Goal: Information Seeking & Learning: Compare options

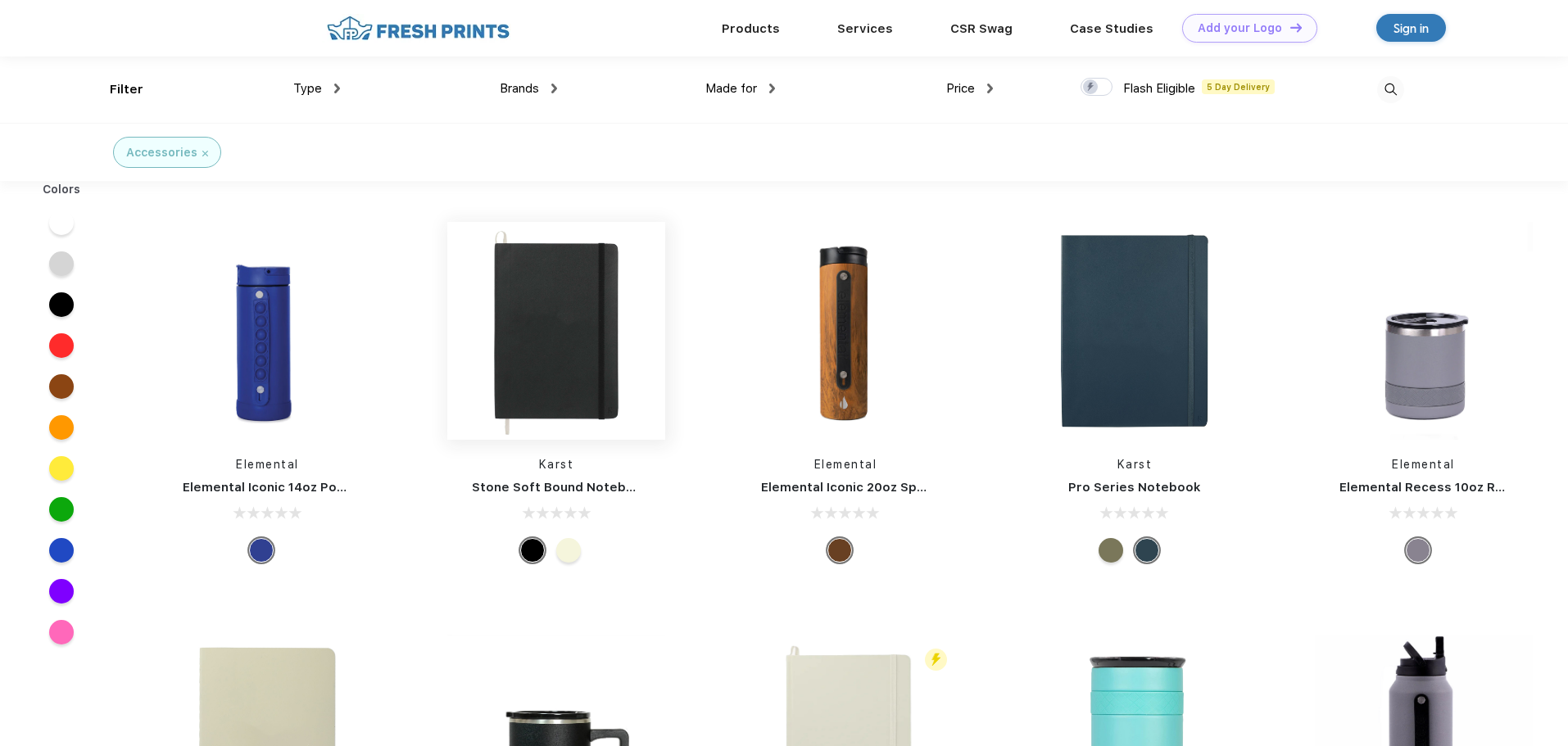
click at [563, 314] on img at bounding box center [556, 331] width 218 height 218
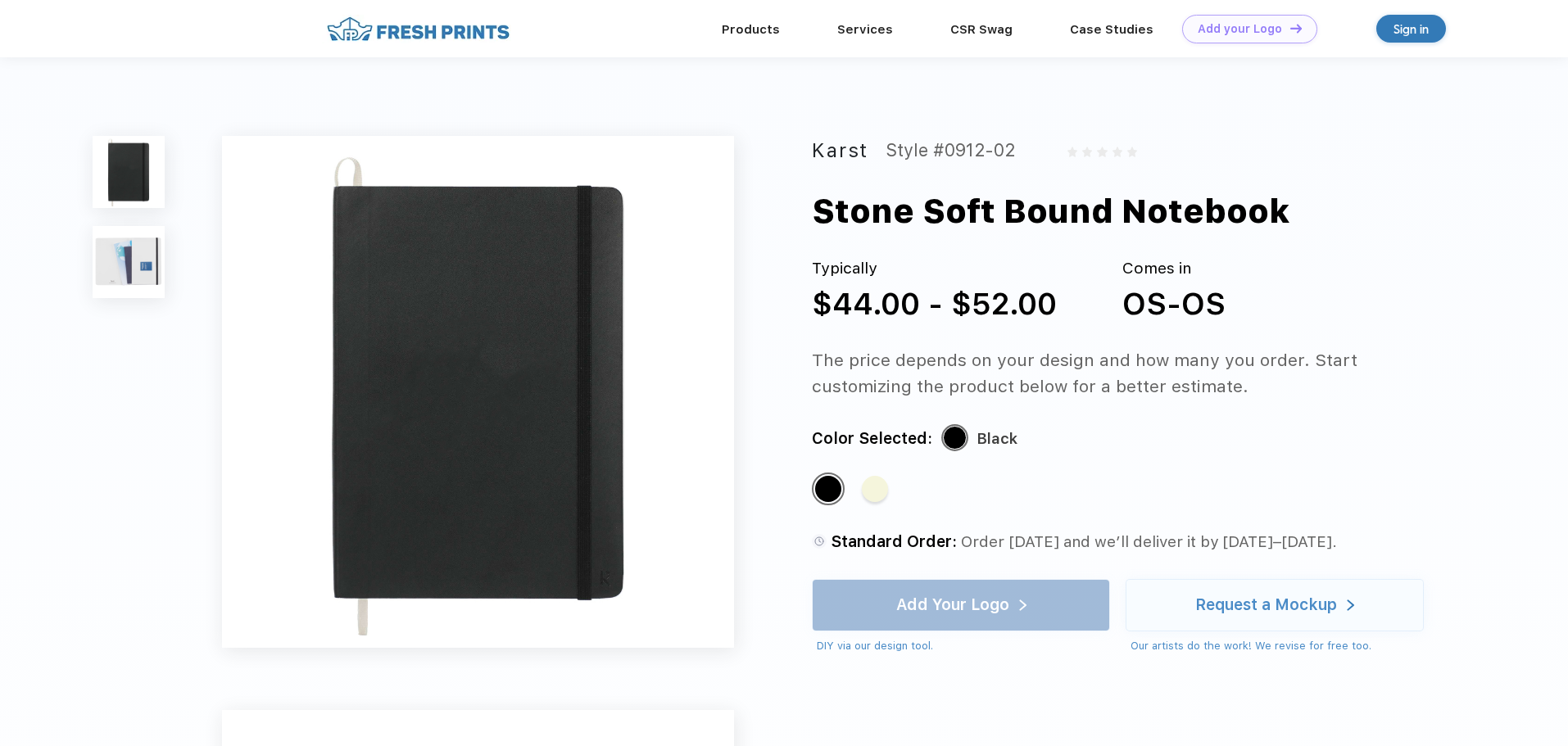
click at [122, 249] on img at bounding box center [128, 261] width 72 height 72
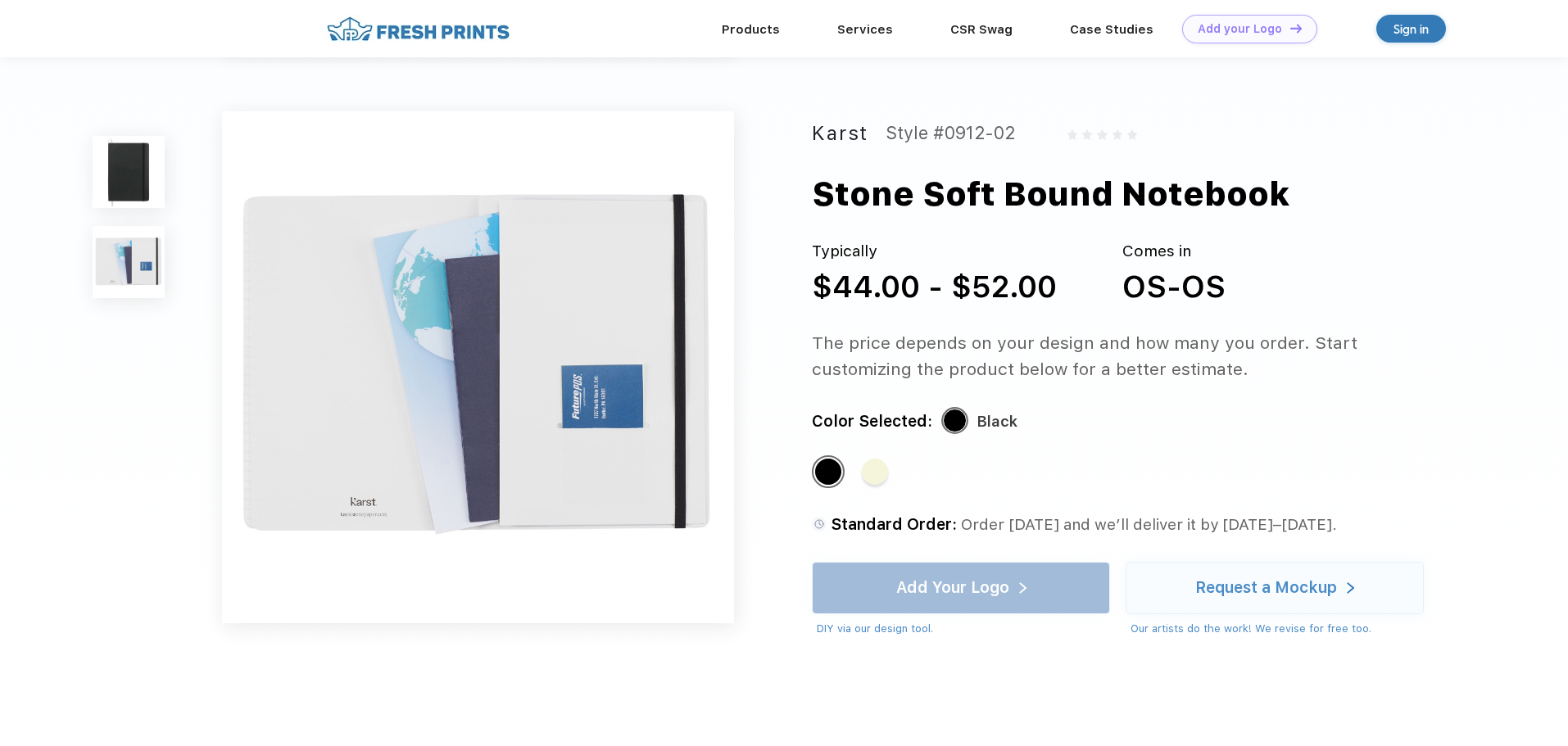
click at [126, 167] on img at bounding box center [128, 172] width 72 height 72
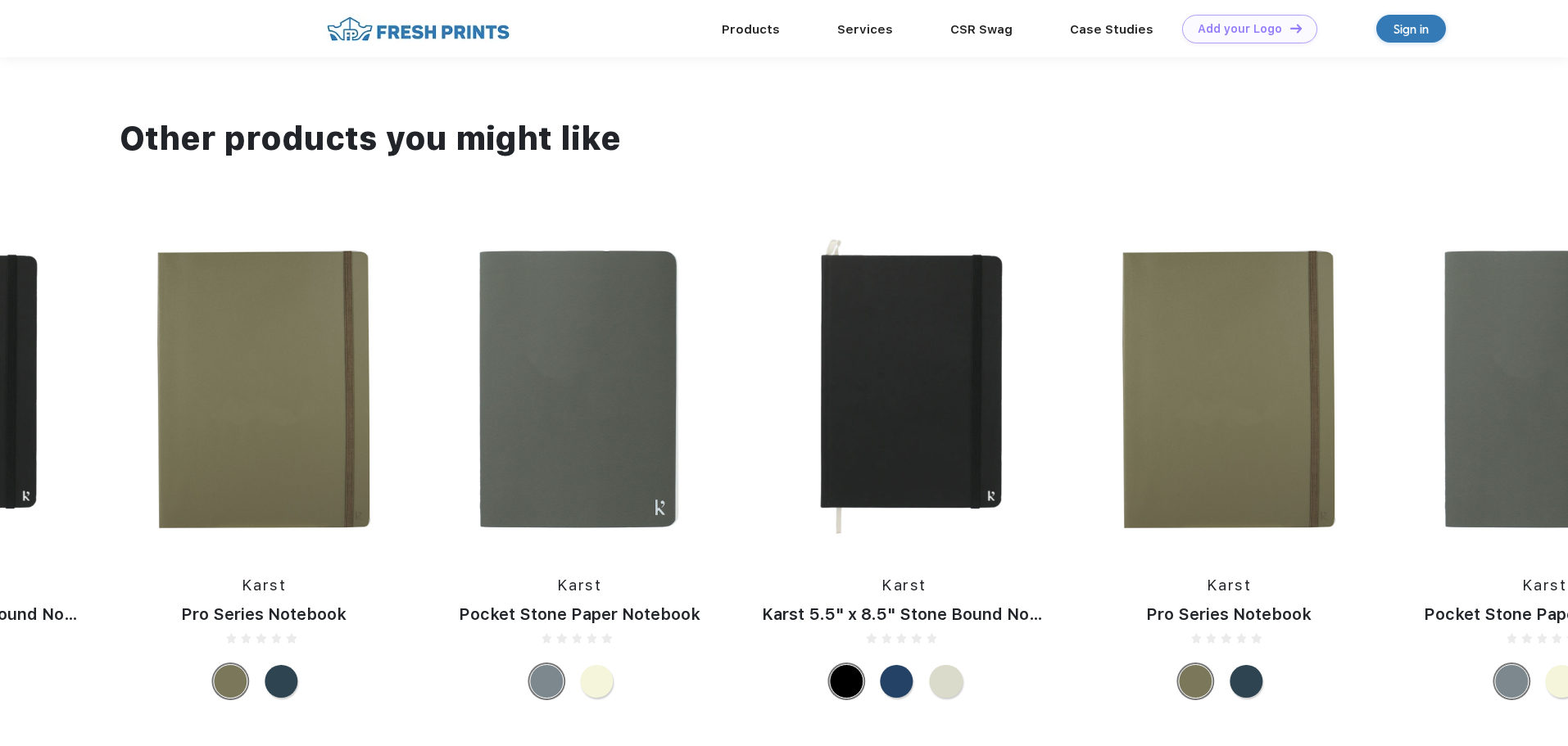
scroll to position [1311, 0]
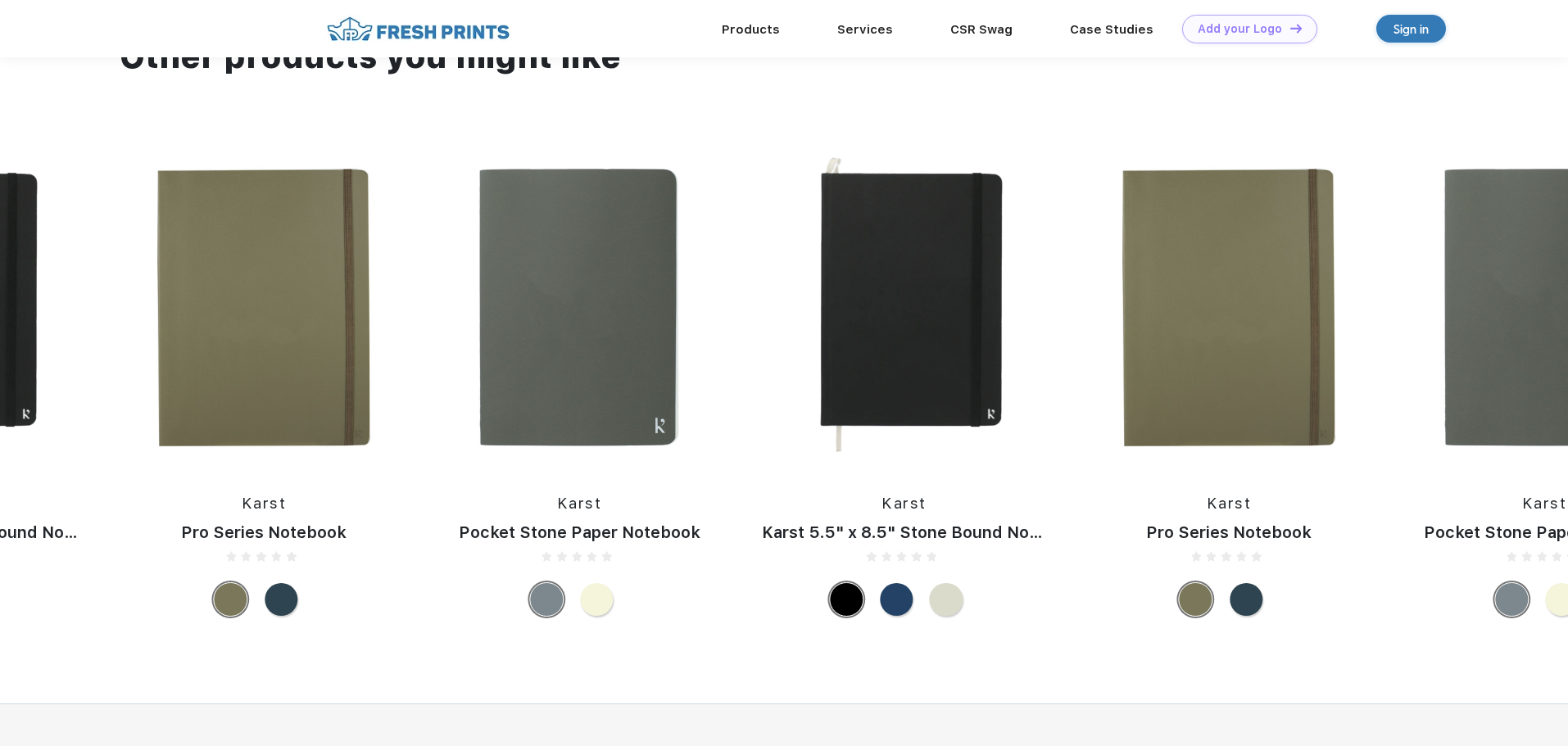
scroll to position [1, 0]
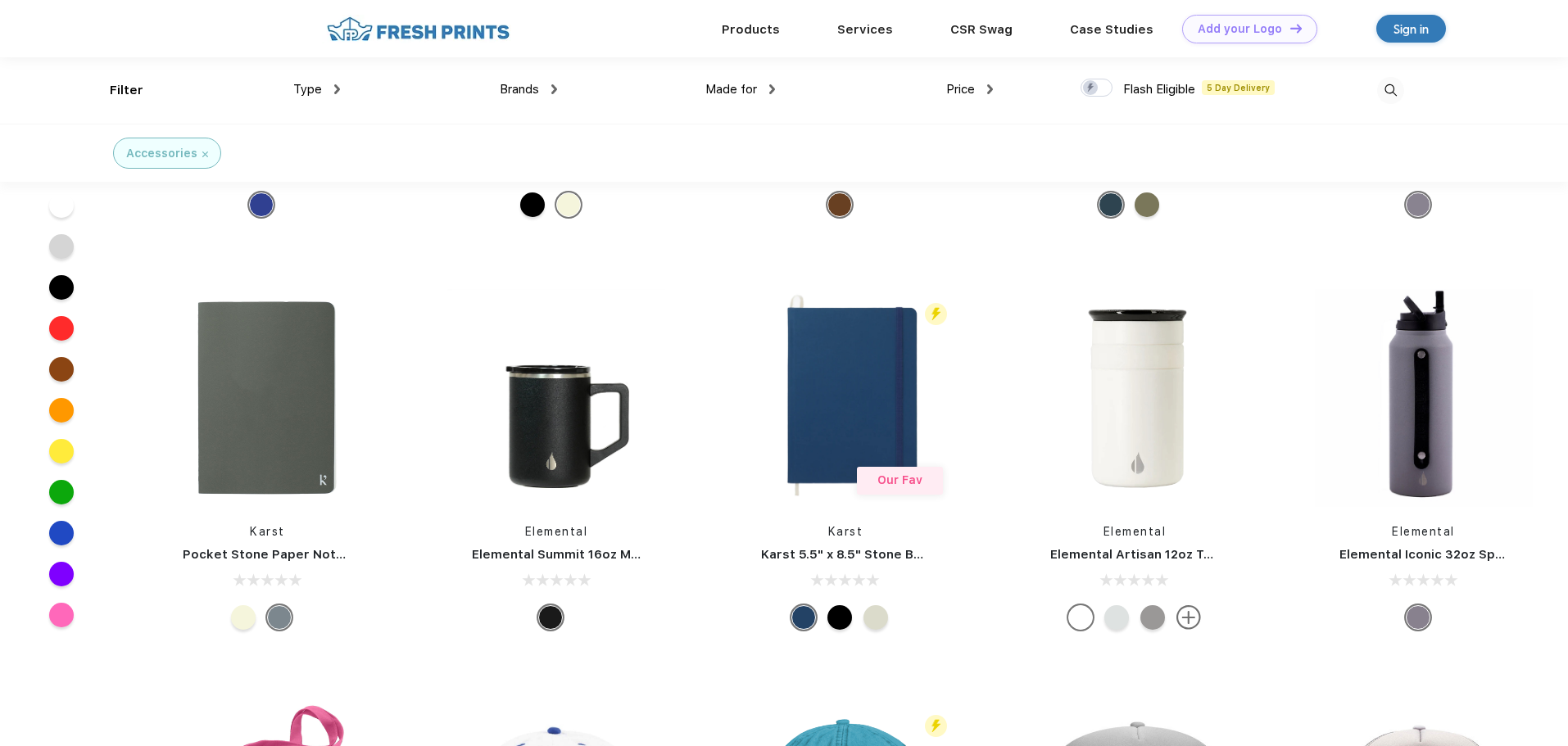
scroll to position [83, 0]
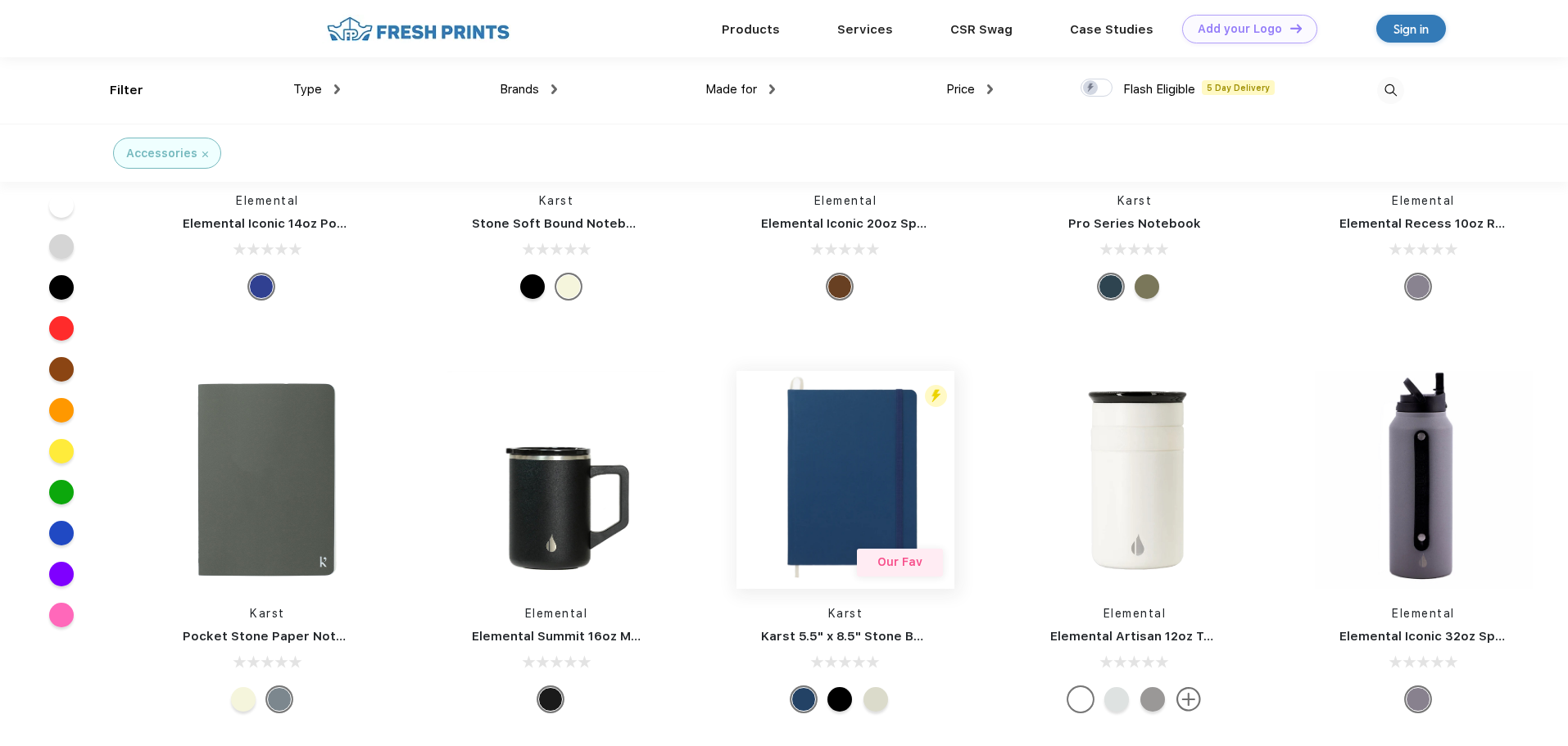
click at [890, 464] on img at bounding box center [846, 480] width 218 height 218
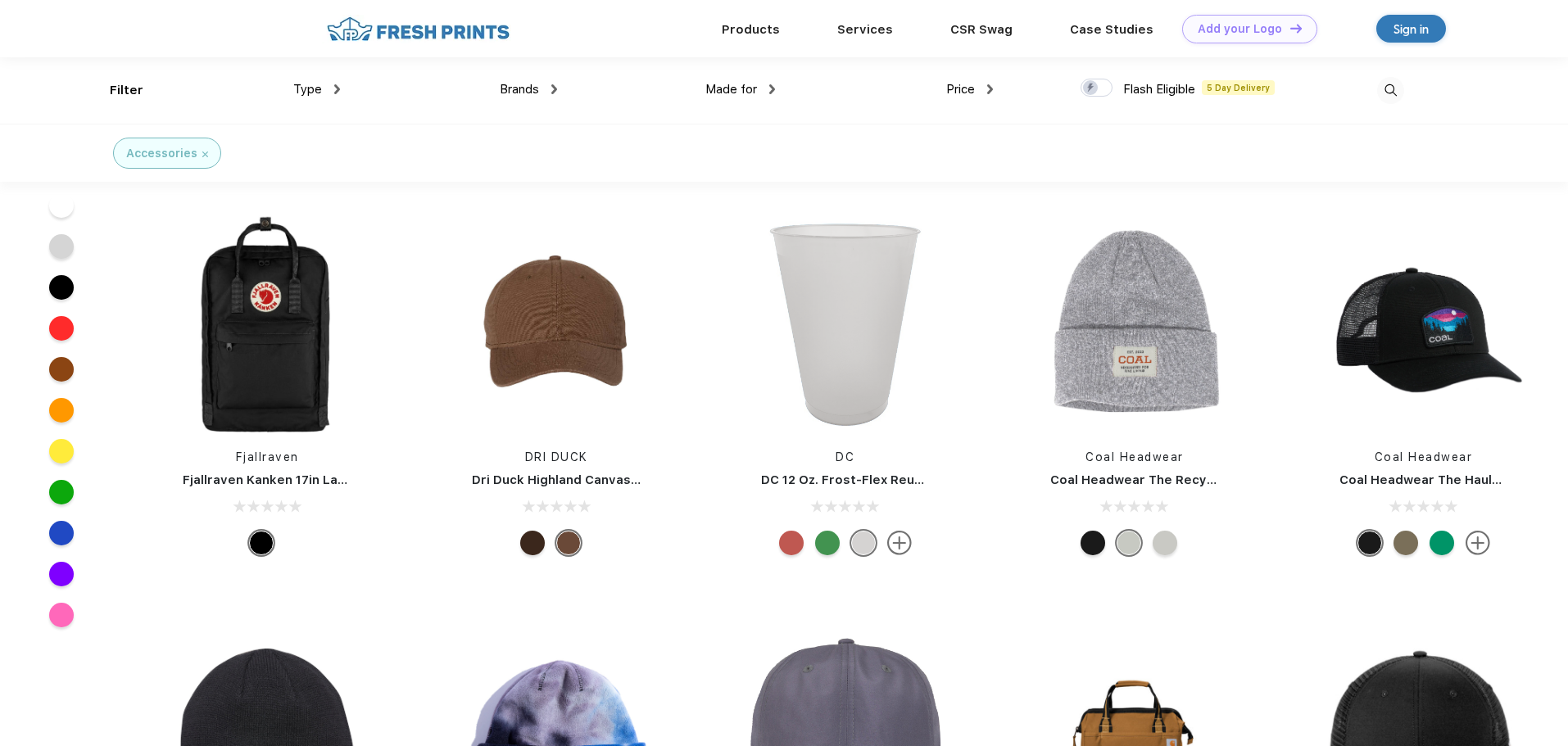
scroll to position [9667, 0]
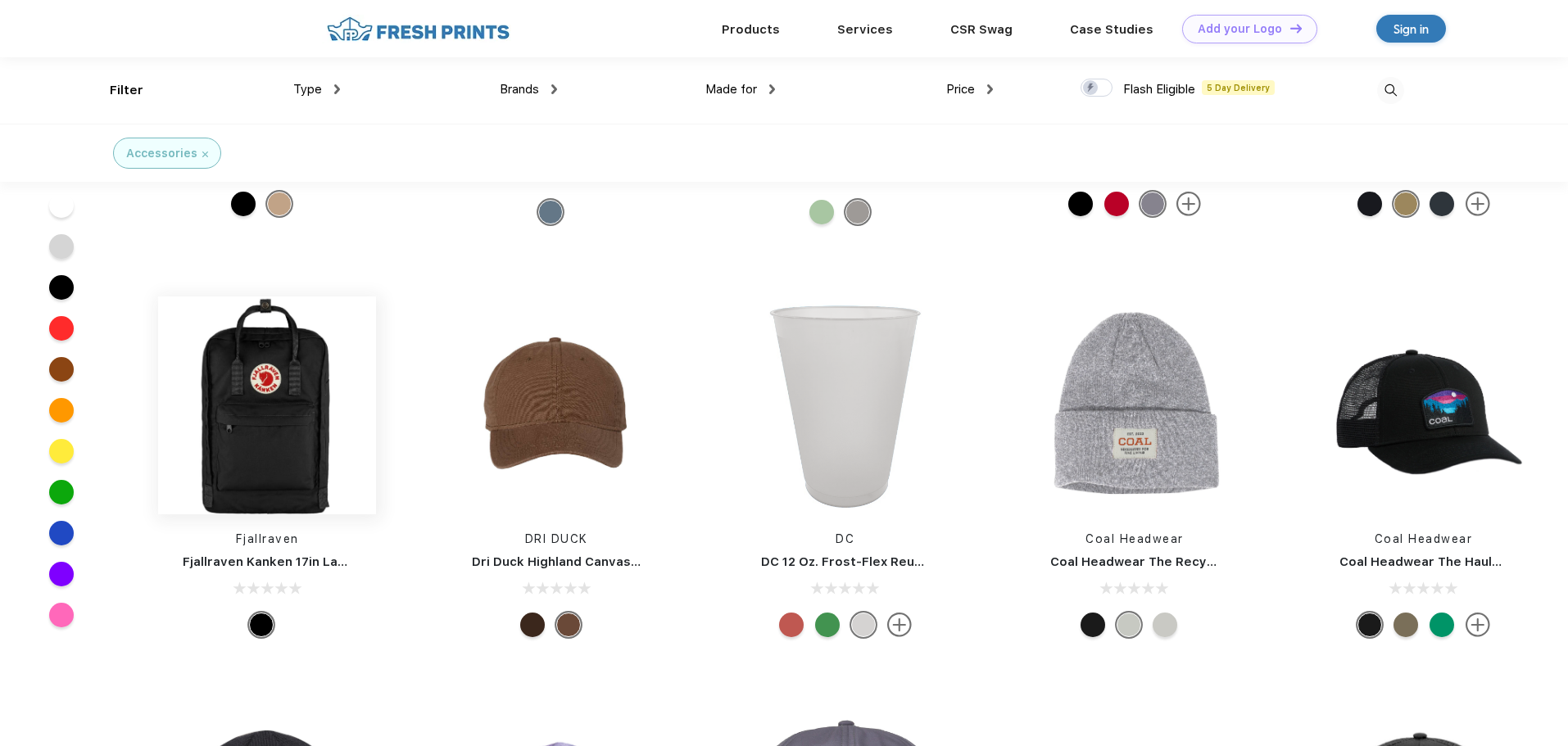
click at [282, 415] on img at bounding box center [267, 406] width 218 height 218
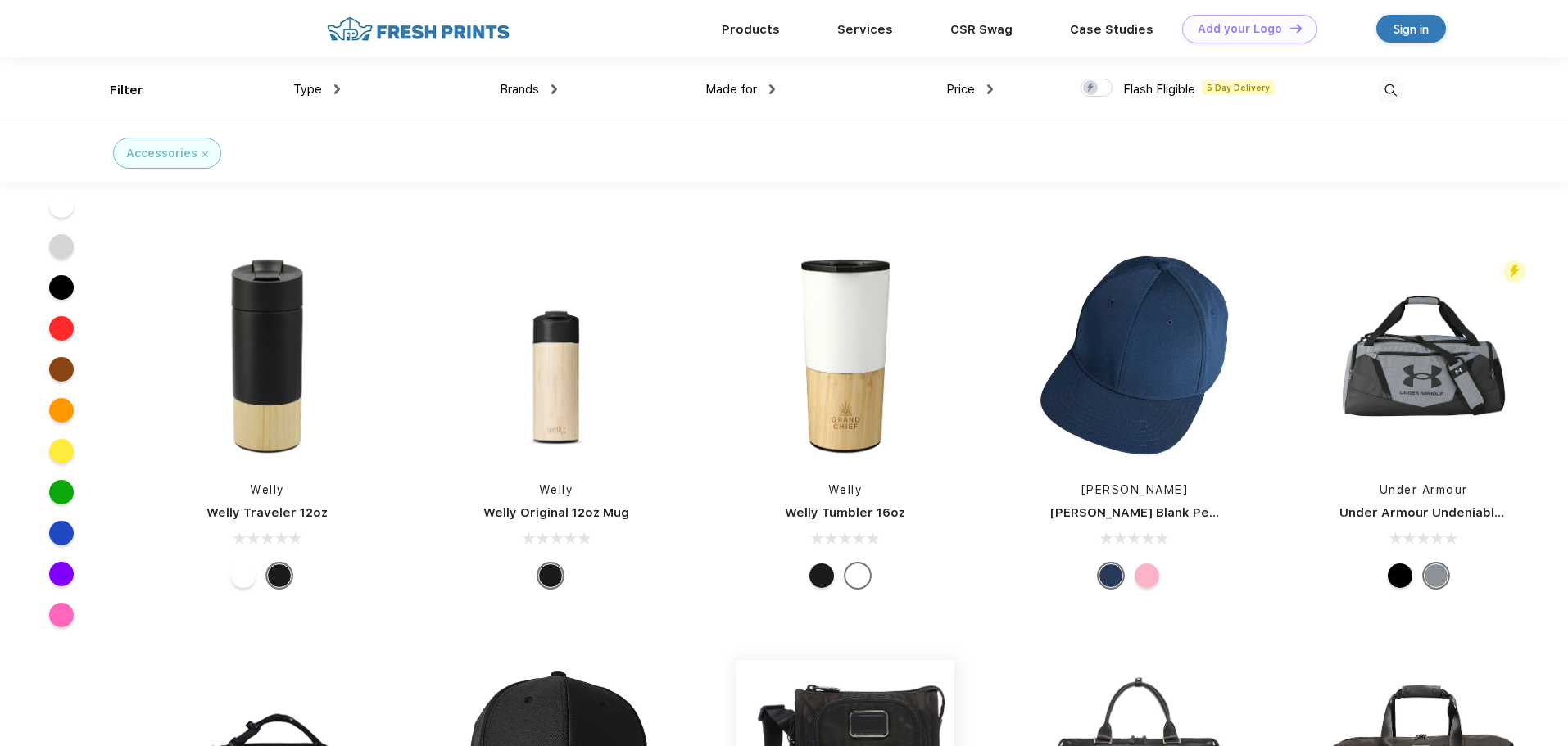
scroll to position [13762, 0]
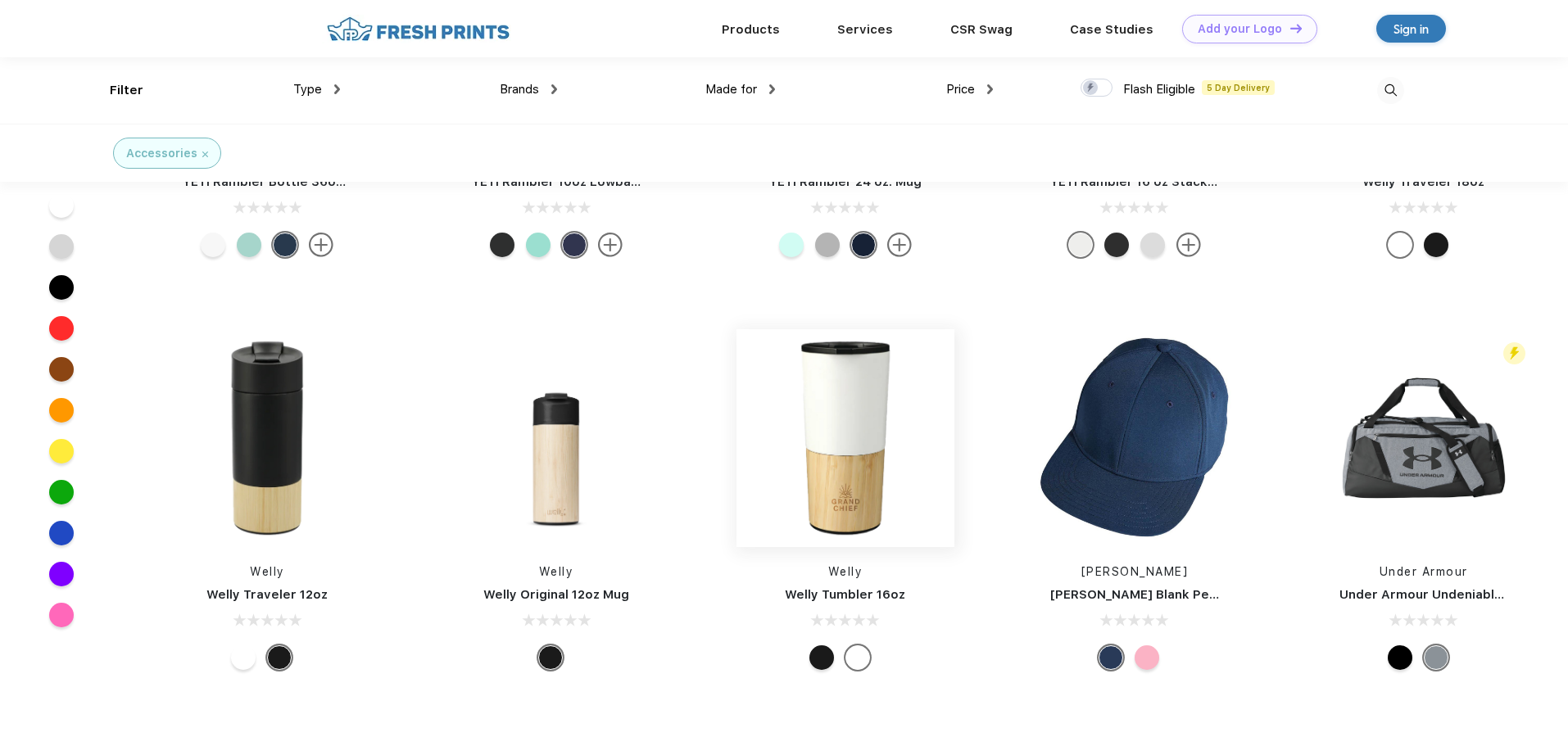
click at [852, 464] on img at bounding box center [846, 438] width 218 height 218
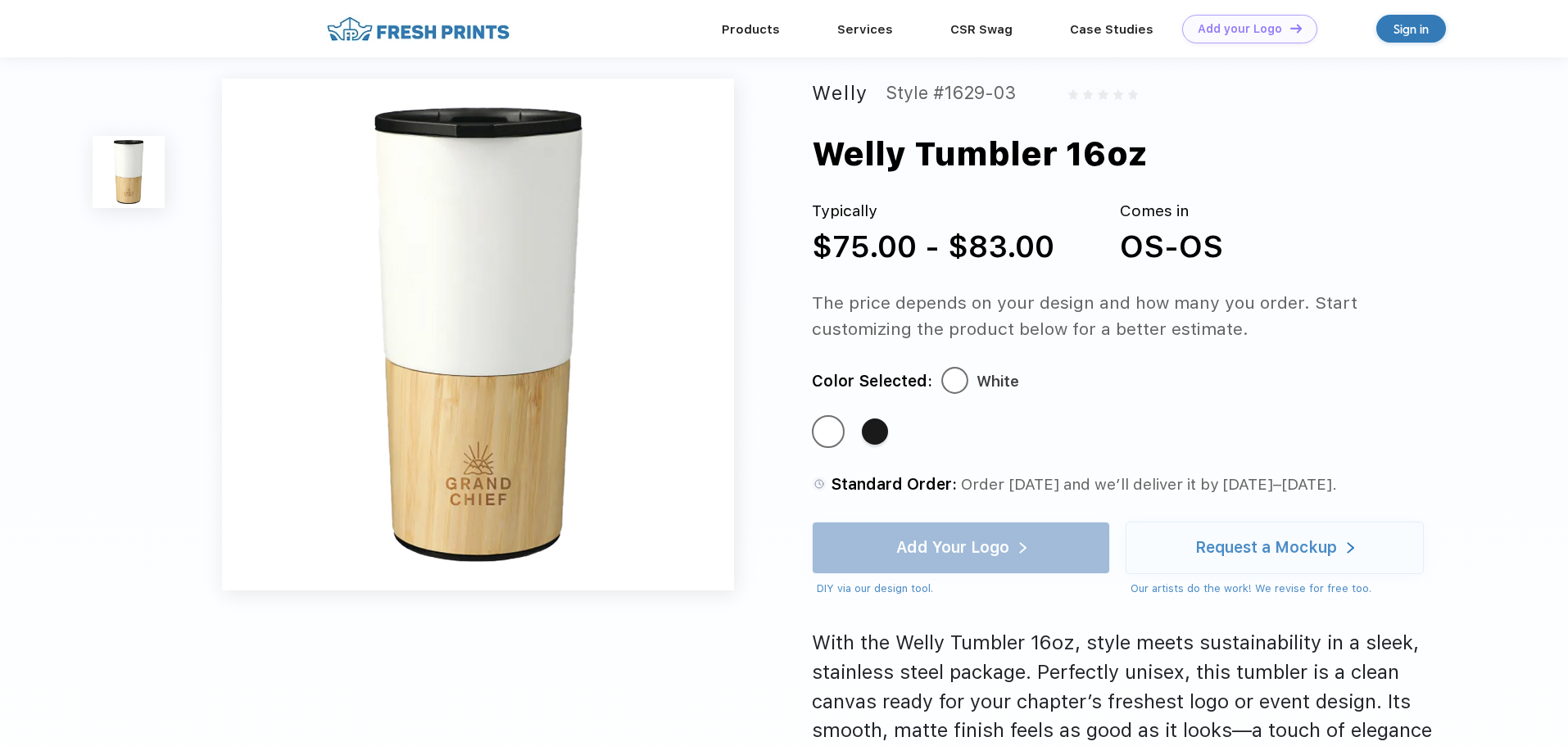
scroll to position [82, 0]
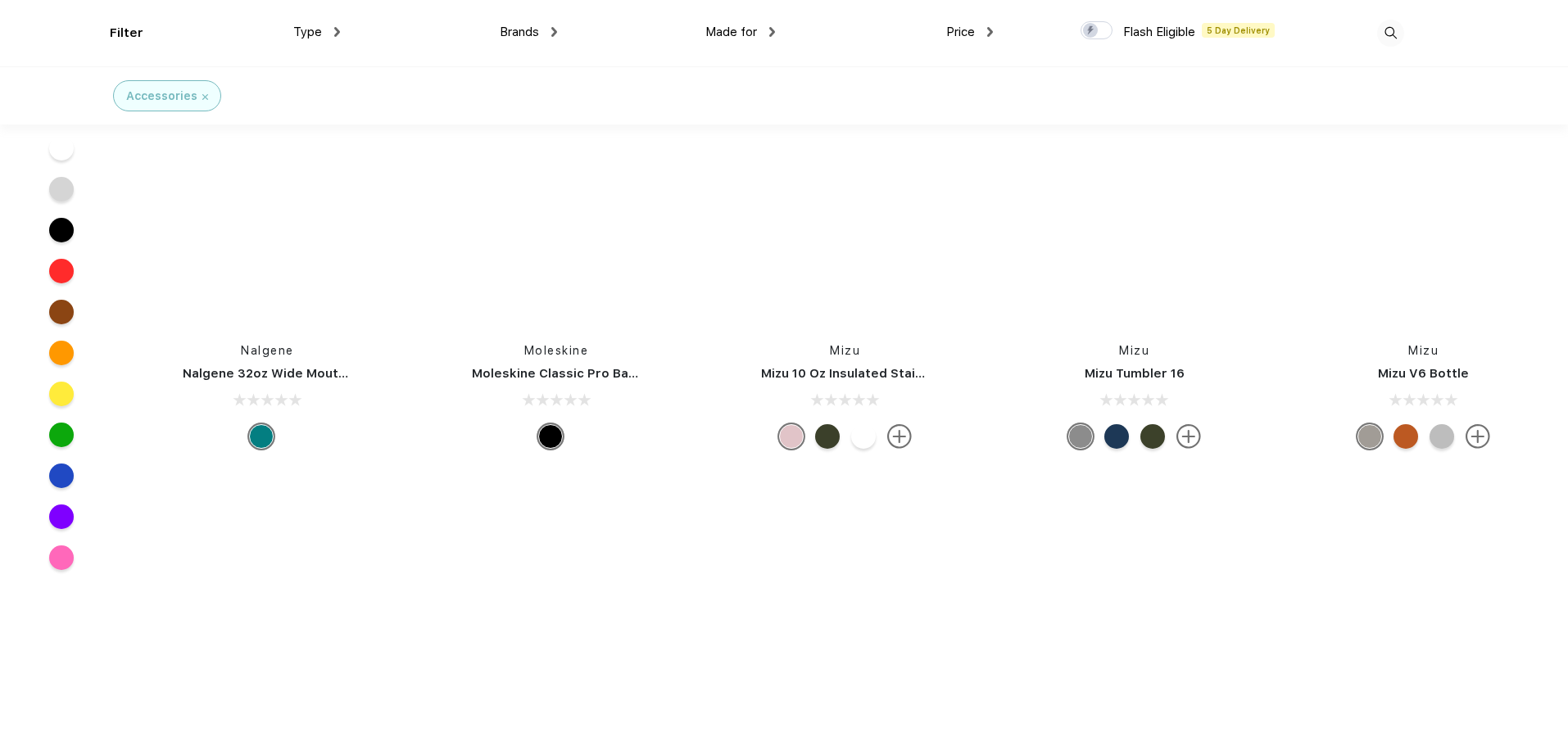
scroll to position [28400, 0]
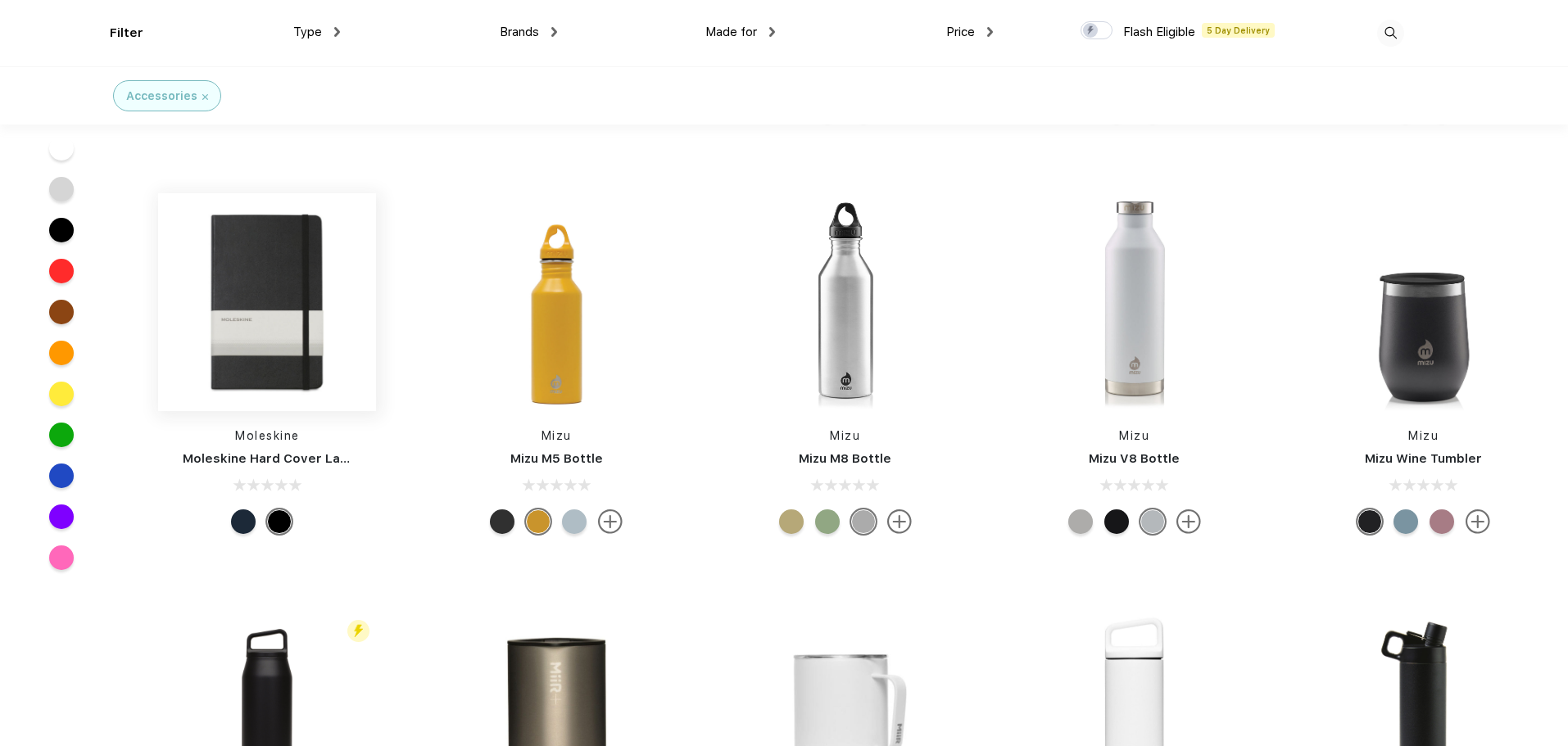
click at [228, 281] on img at bounding box center [267, 303] width 218 height 218
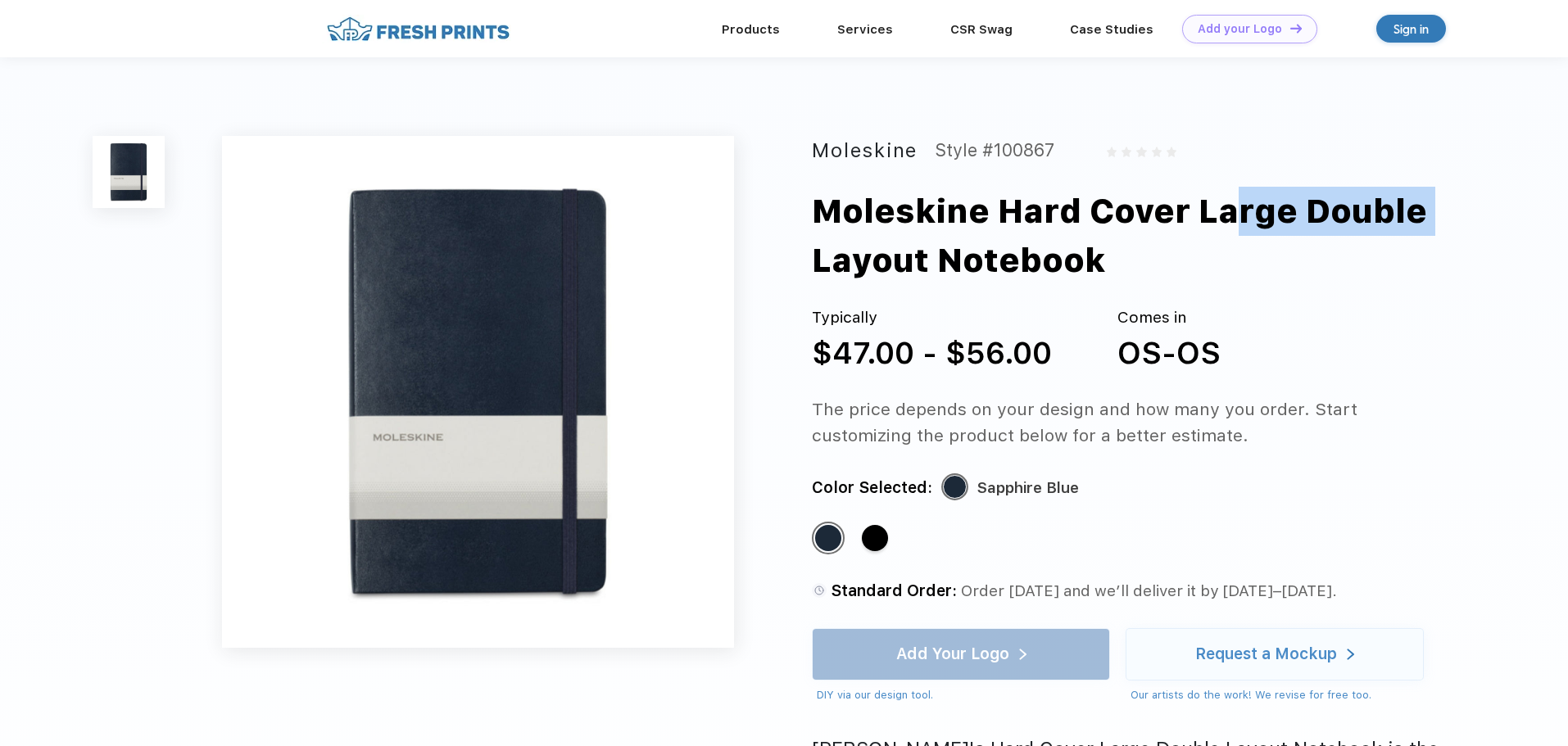
drag, startPoint x: 1209, startPoint y: 203, endPoint x: 1471, endPoint y: 177, distance: 263.3
click at [1471, 177] on div "Moleskine Style #100867 Moleskine Hard Cover Large Double Layout Notebook Typic…" at bounding box center [784, 582] width 1568 height 1050
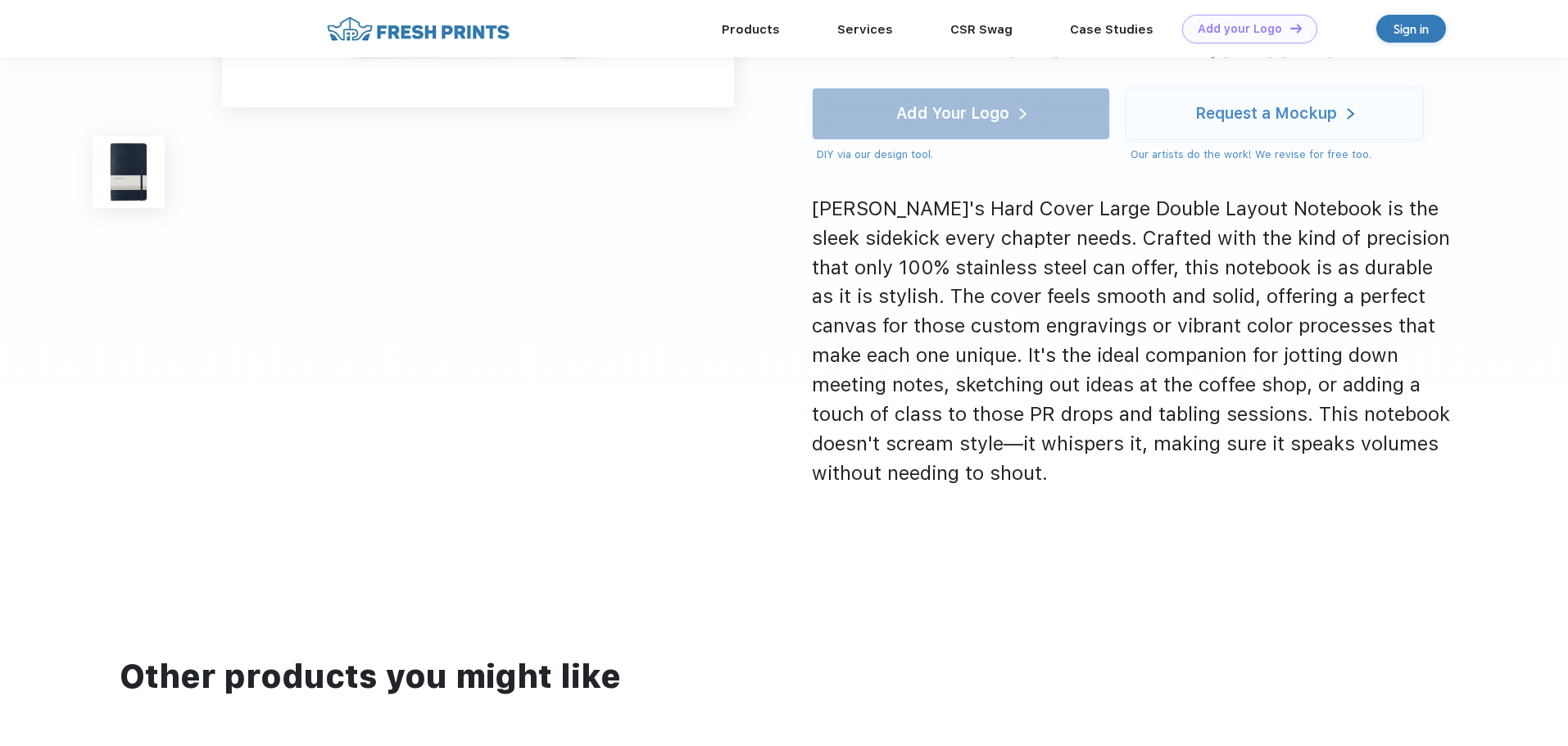
scroll to position [1056, 0]
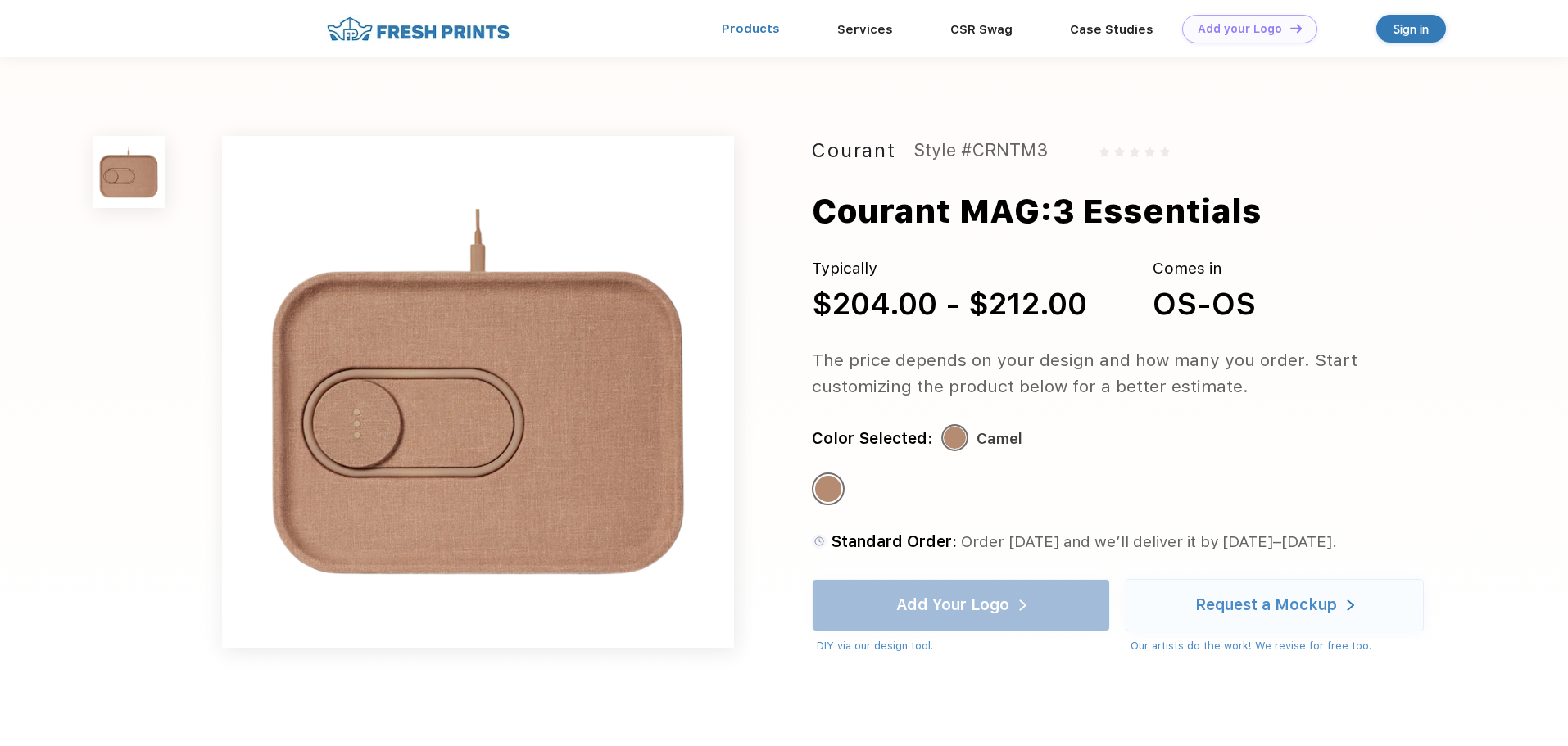
click at [769, 35] on link "Products" at bounding box center [750, 28] width 58 height 14
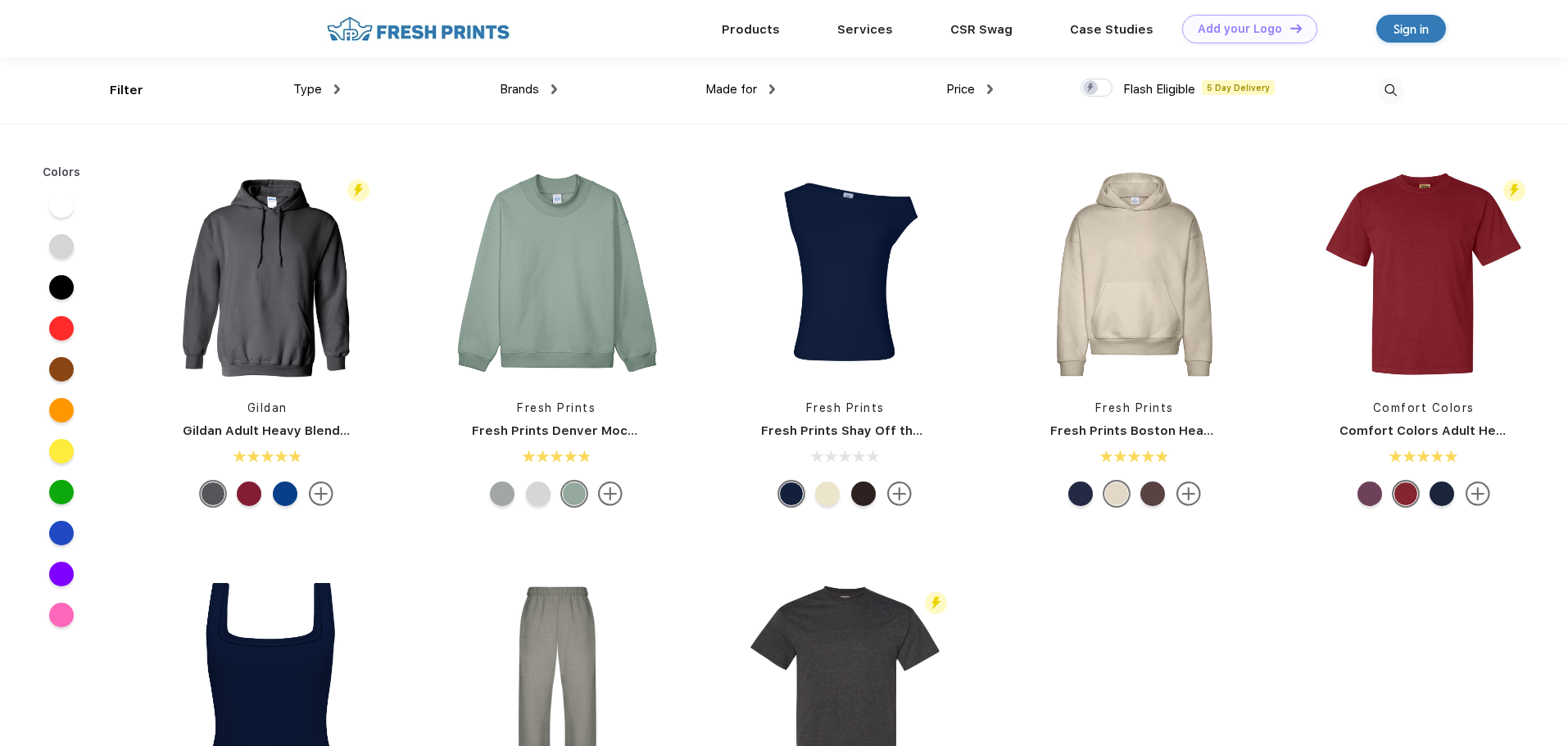
scroll to position [1, 0]
drag, startPoint x: 889, startPoint y: 311, endPoint x: 1222, endPoint y: 632, distance: 462.5
click at [1222, 632] on div "Flash Eligible 5 Day Delivery [PERSON_NAME] Adult Heavy Blend 8 Oz. 50/50 Hoode…" at bounding box center [845, 545] width 1445 height 826
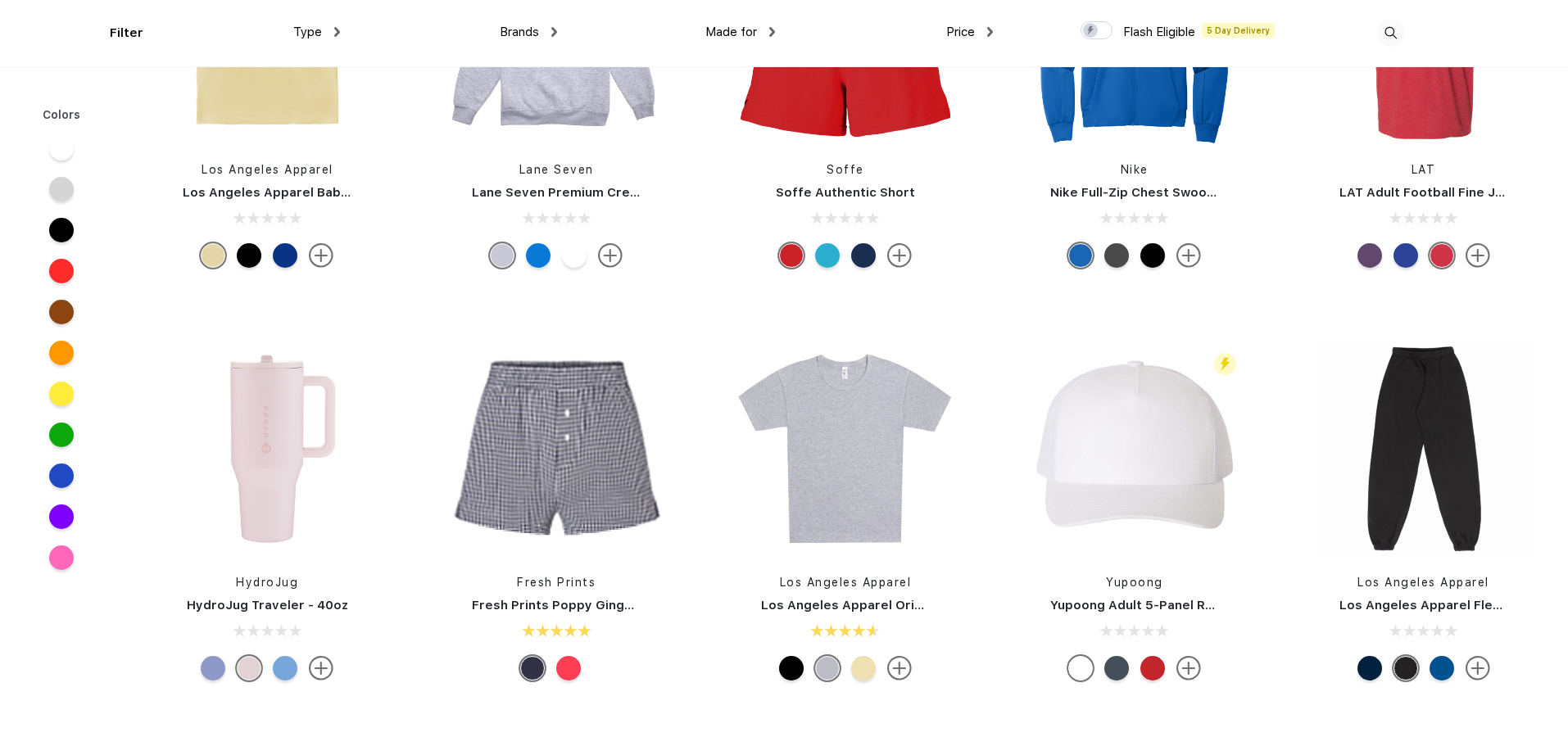
scroll to position [6605, 0]
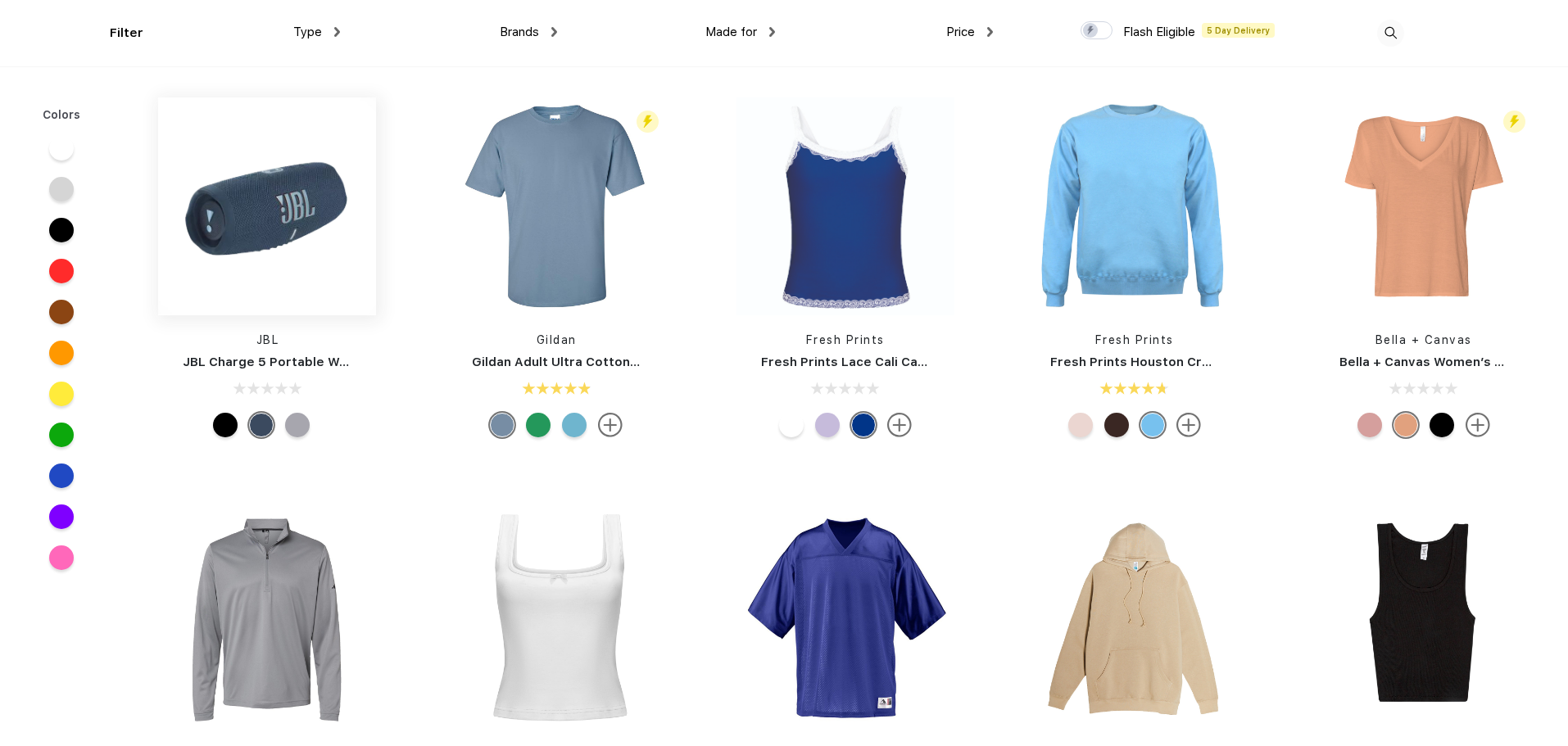
click at [231, 231] on img at bounding box center [267, 206] width 218 height 218
